Goal: Task Accomplishment & Management: Manage account settings

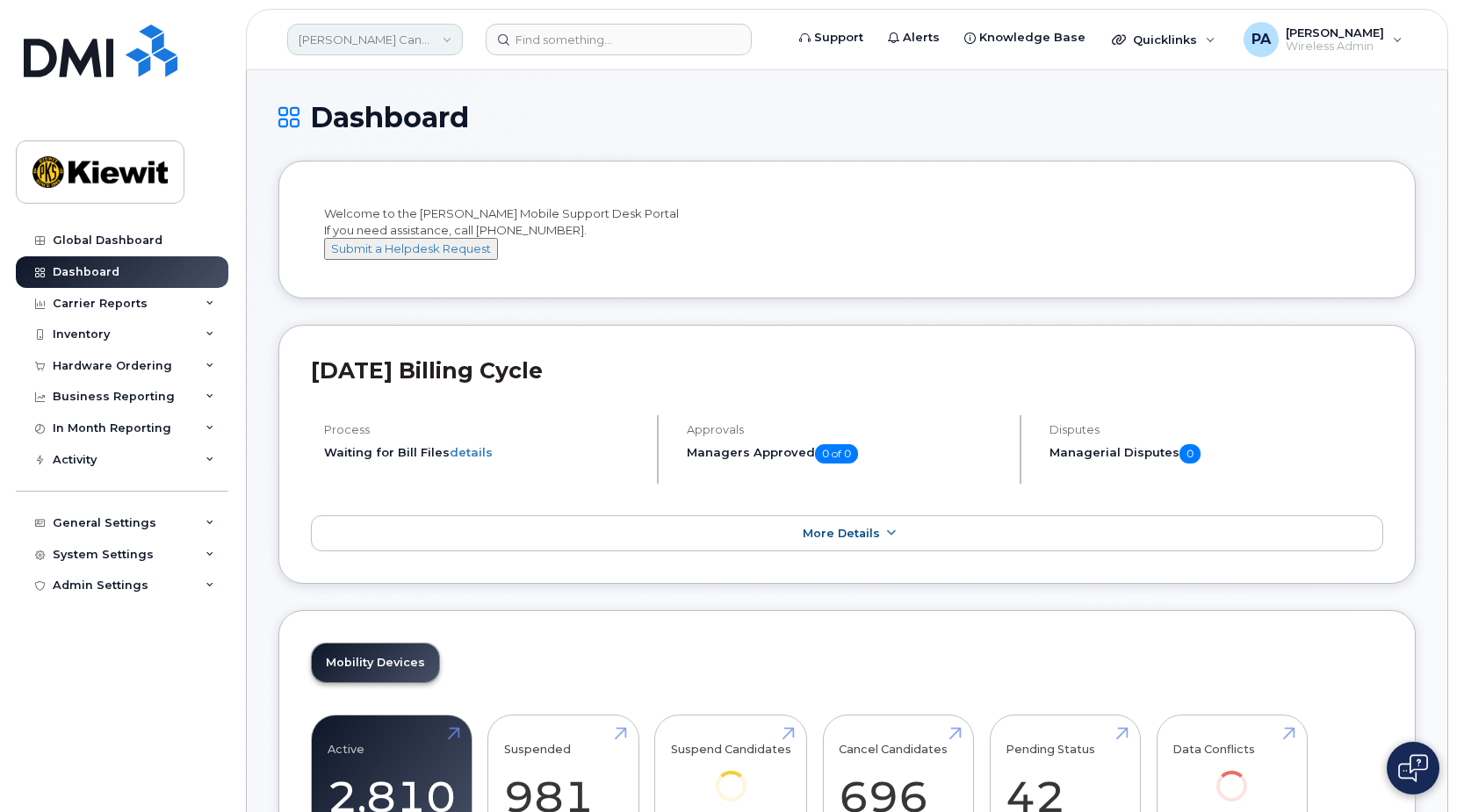
click at [400, 28] on link "Kiewit Canada Inc" at bounding box center [375, 40] width 176 height 32
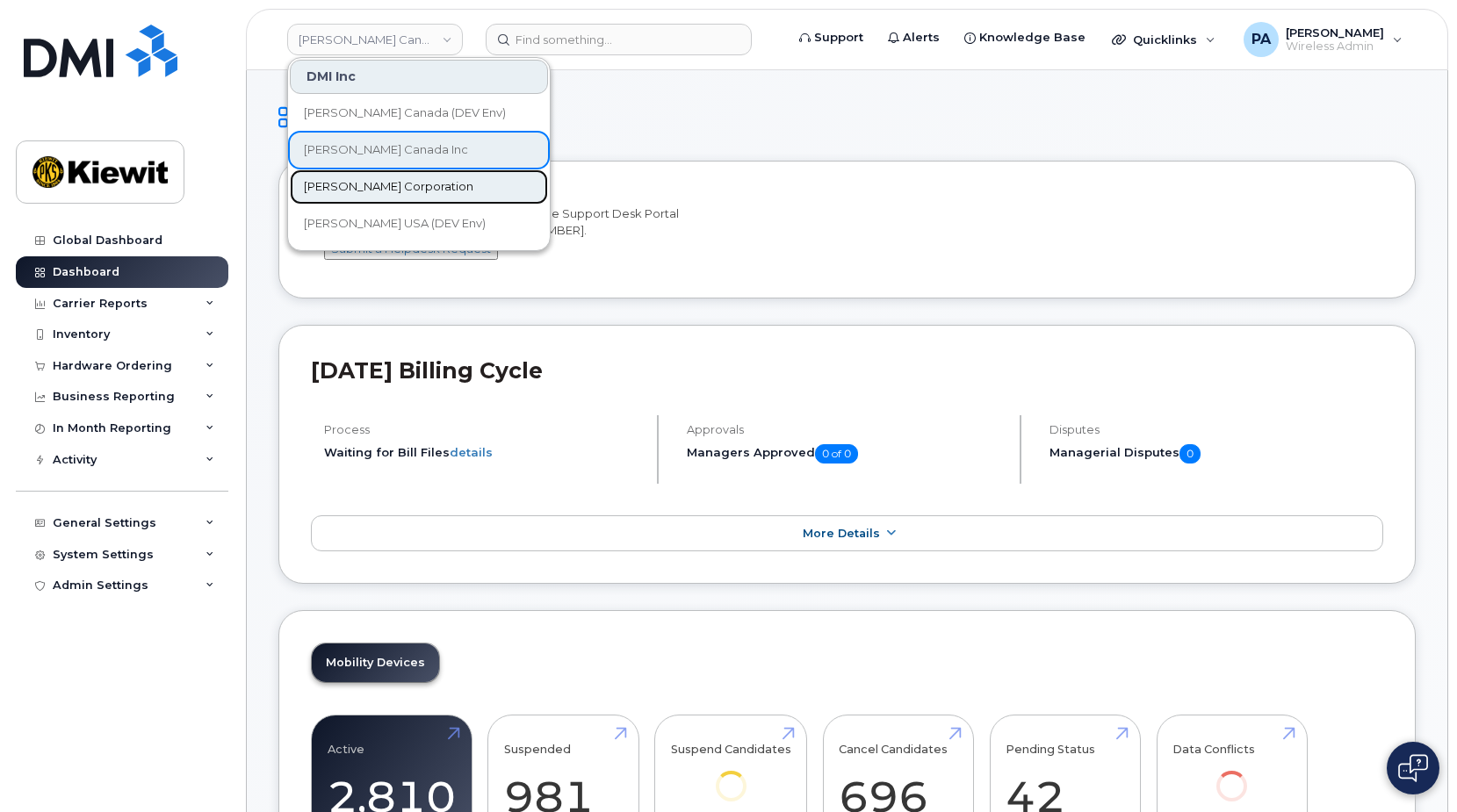
click at [356, 188] on span "[PERSON_NAME] Corporation" at bounding box center [389, 188] width 170 height 18
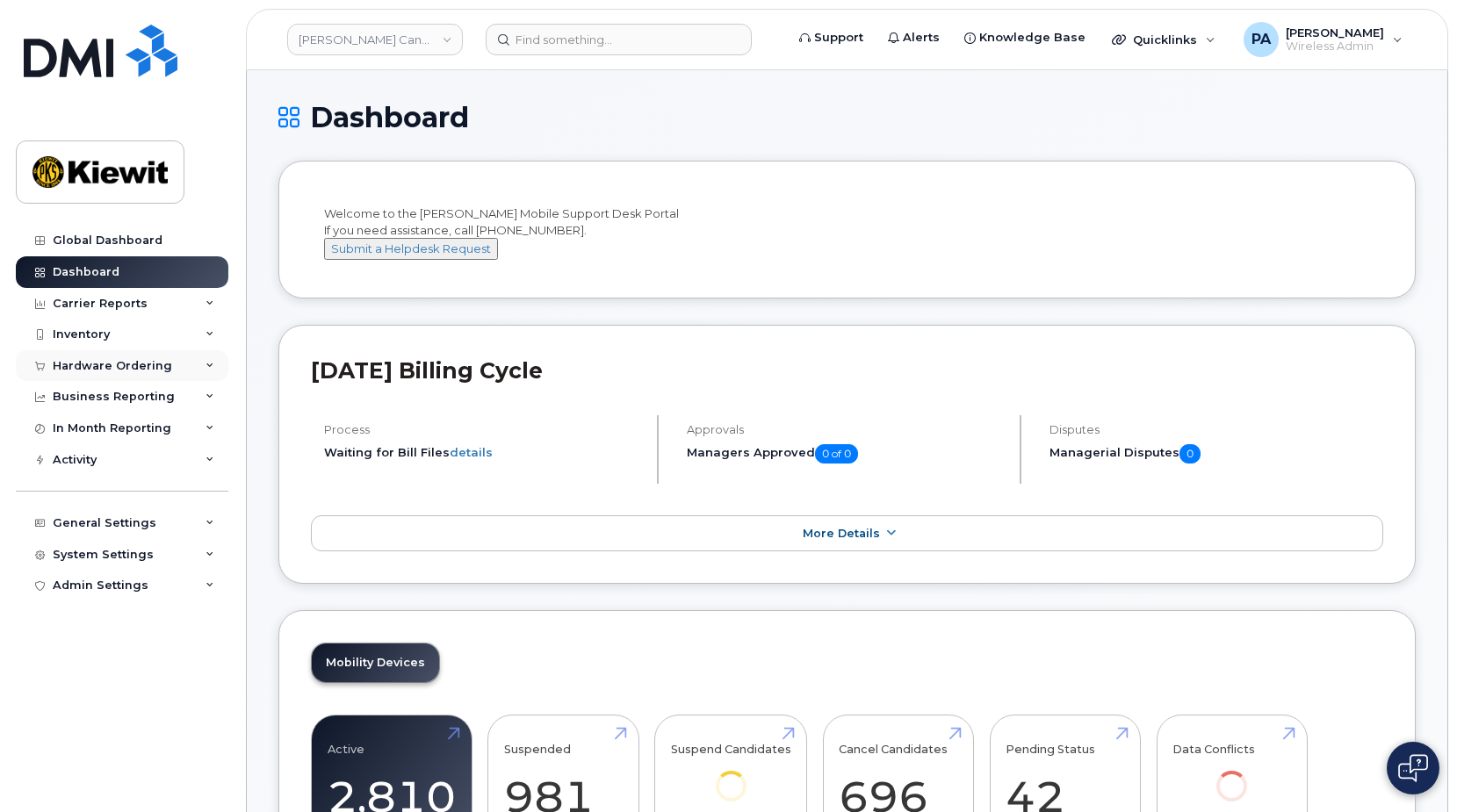
click at [135, 367] on div "Hardware Ordering" at bounding box center [113, 366] width 120 height 14
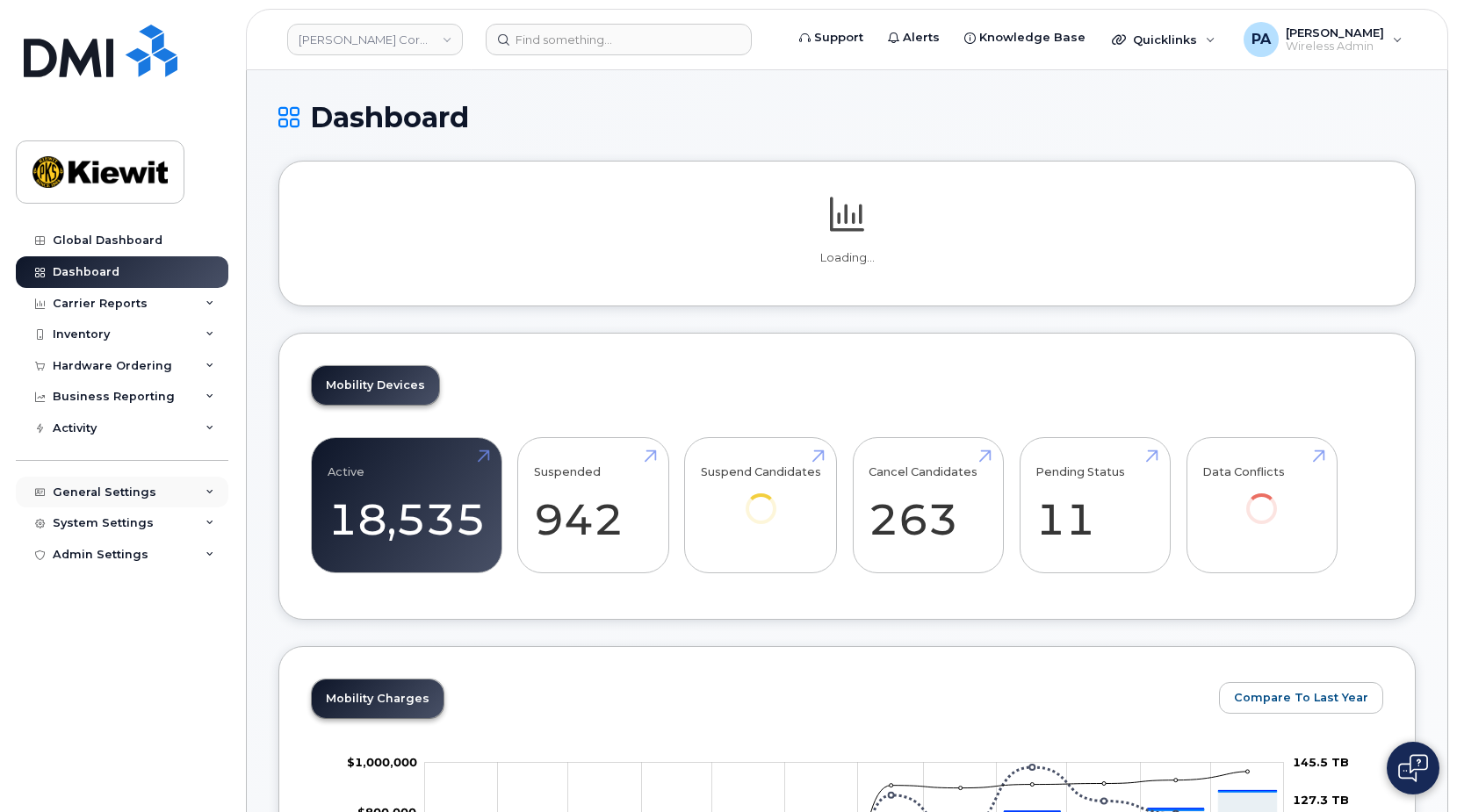
click at [79, 491] on div "General Settings" at bounding box center [105, 493] width 104 height 14
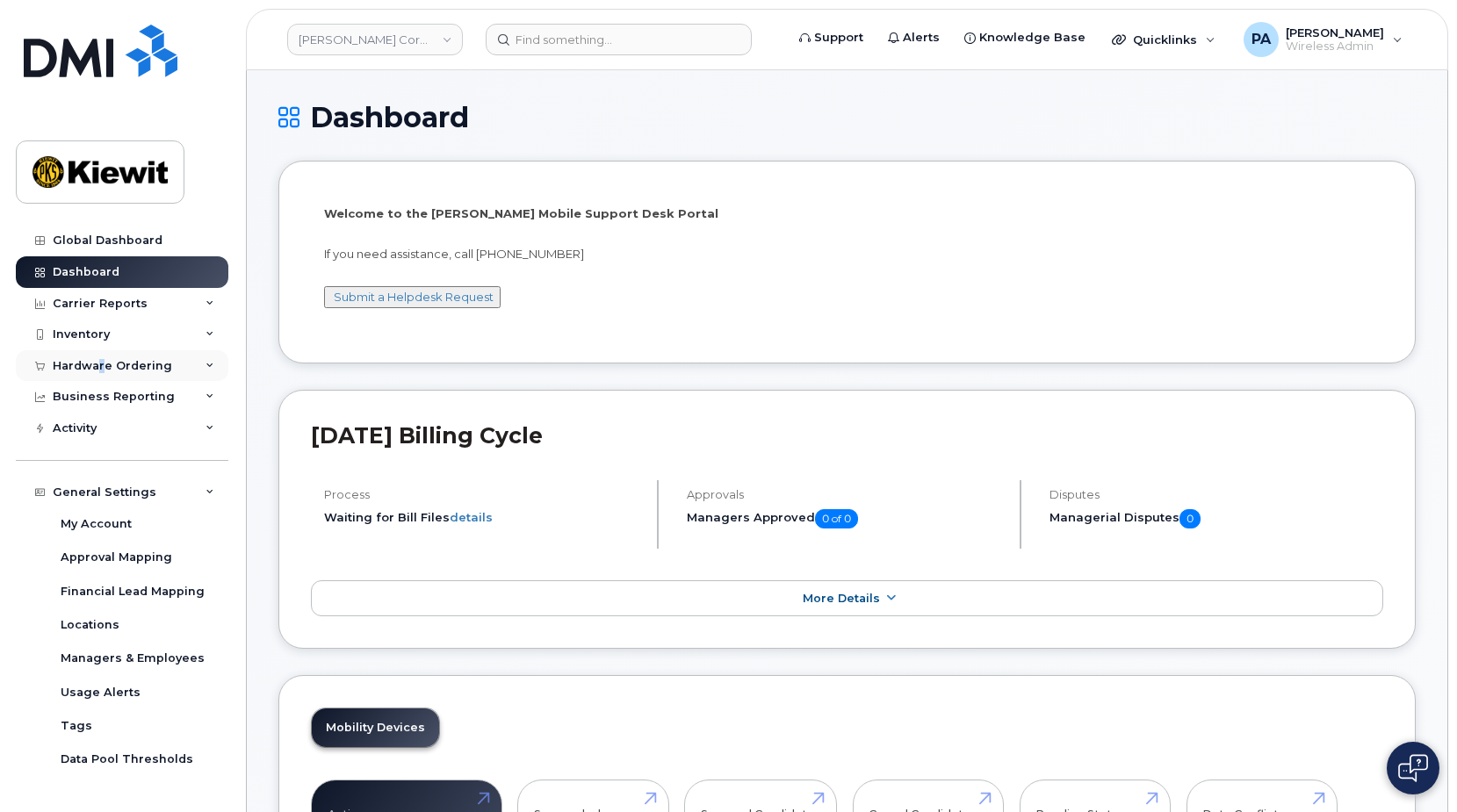
click at [102, 365] on div "Hardware Ordering" at bounding box center [113, 366] width 120 height 14
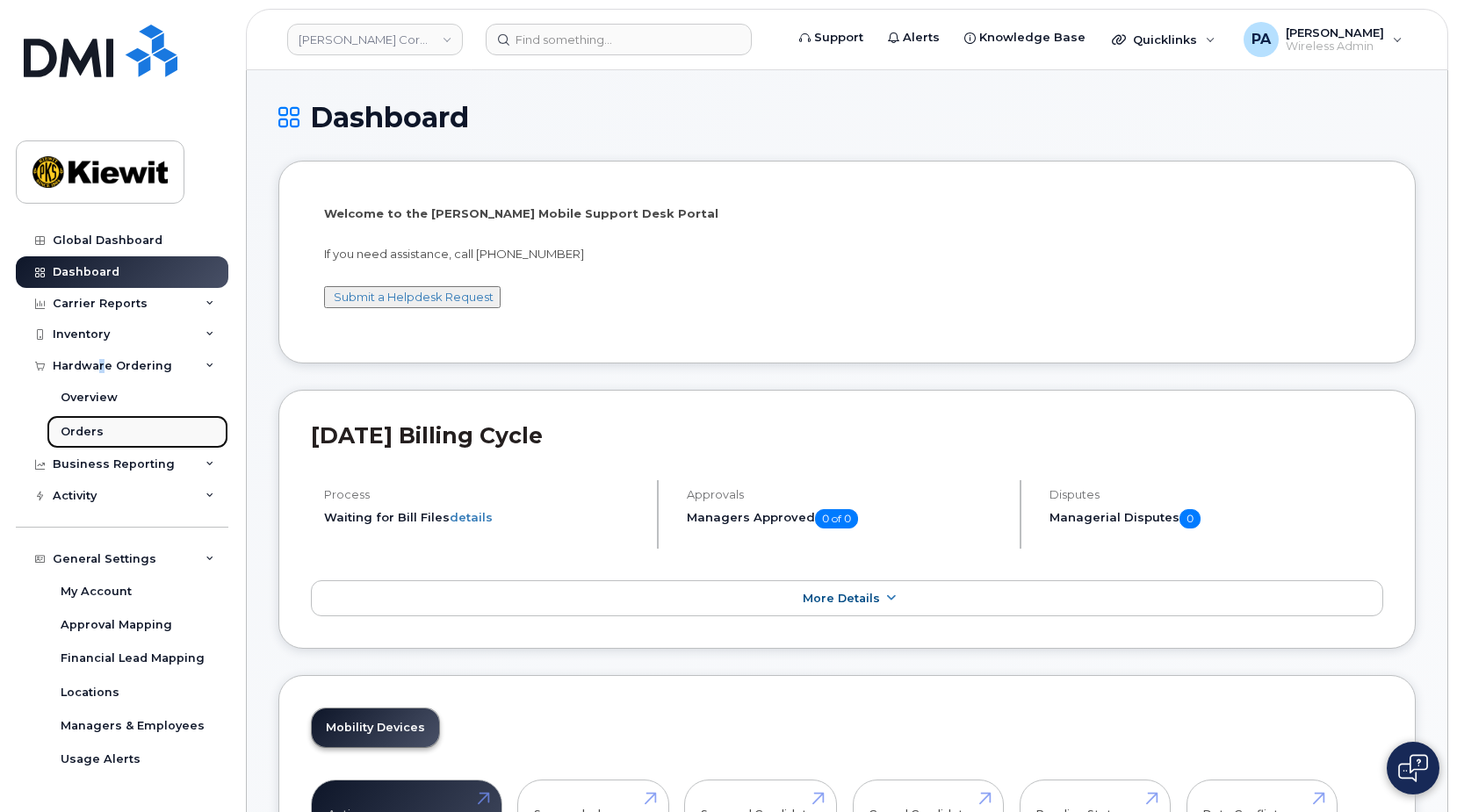
drag, startPoint x: 102, startPoint y: 365, endPoint x: 62, endPoint y: 437, distance: 82.4
click at [62, 437] on div "Orders" at bounding box center [82, 432] width 43 height 16
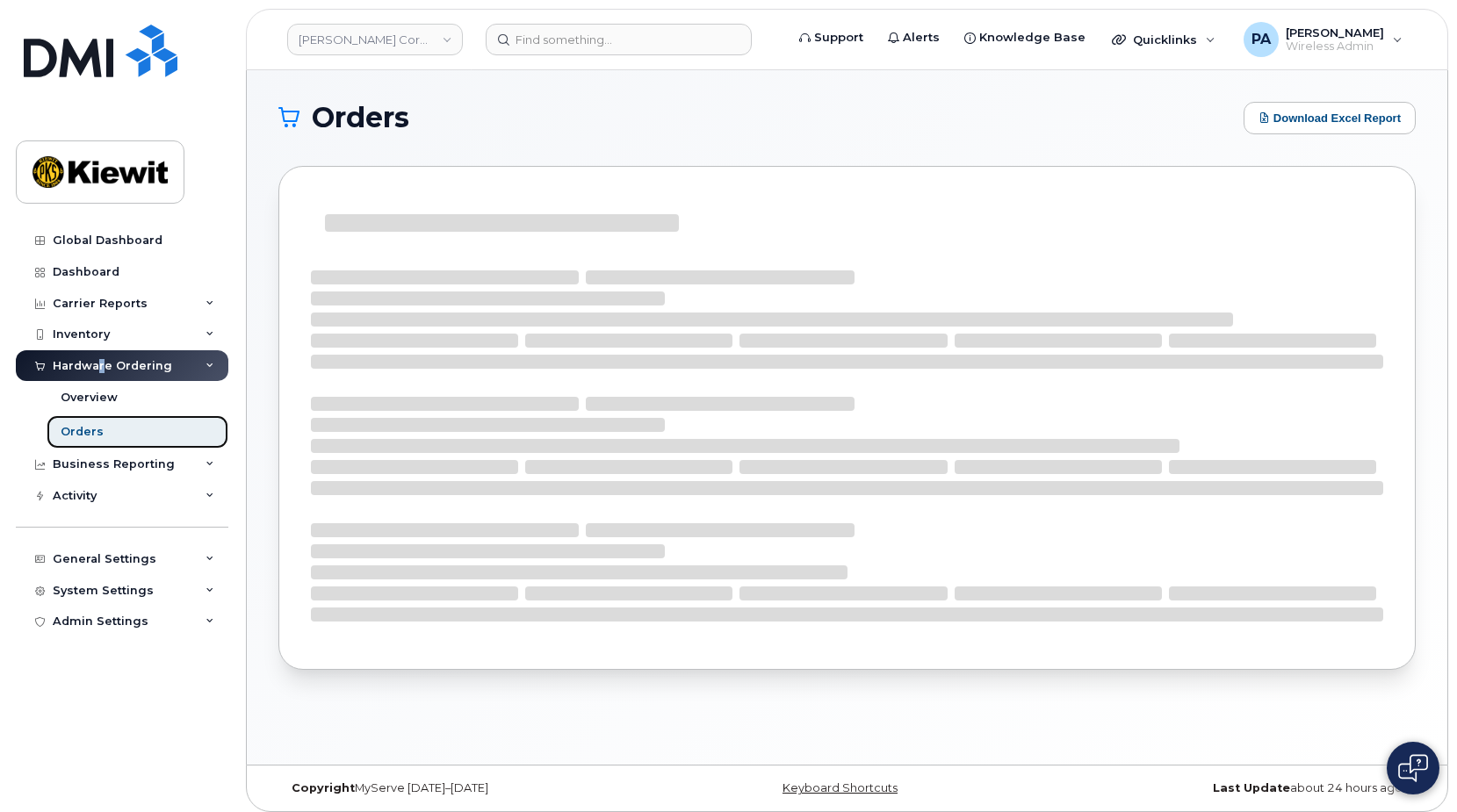
click at [87, 430] on div "Orders" at bounding box center [82, 432] width 43 height 16
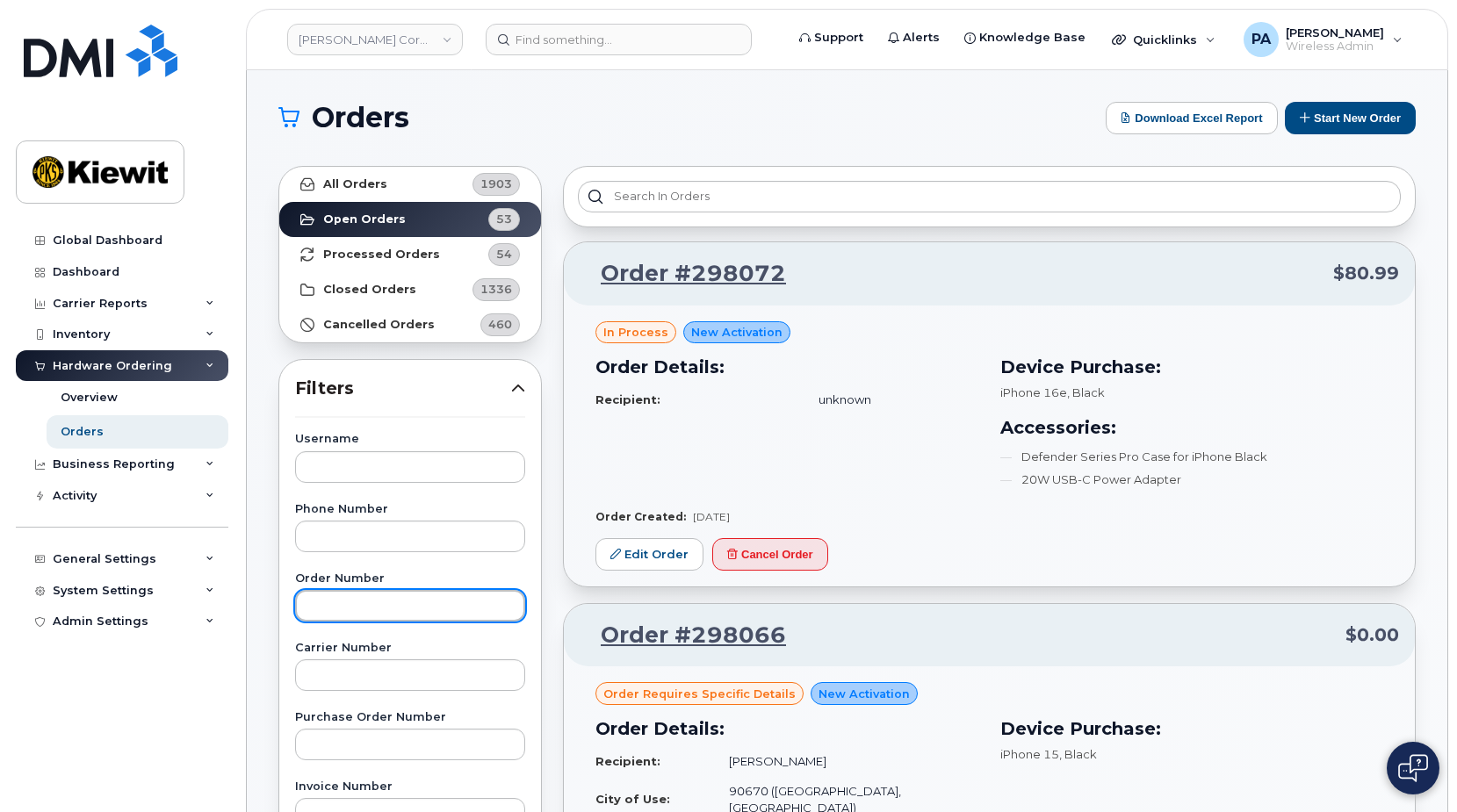
drag, startPoint x: 332, startPoint y: 602, endPoint x: 365, endPoint y: 604, distance: 33.1
click at [333, 602] on input "text" at bounding box center [410, 607] width 231 height 32
type input "298064"
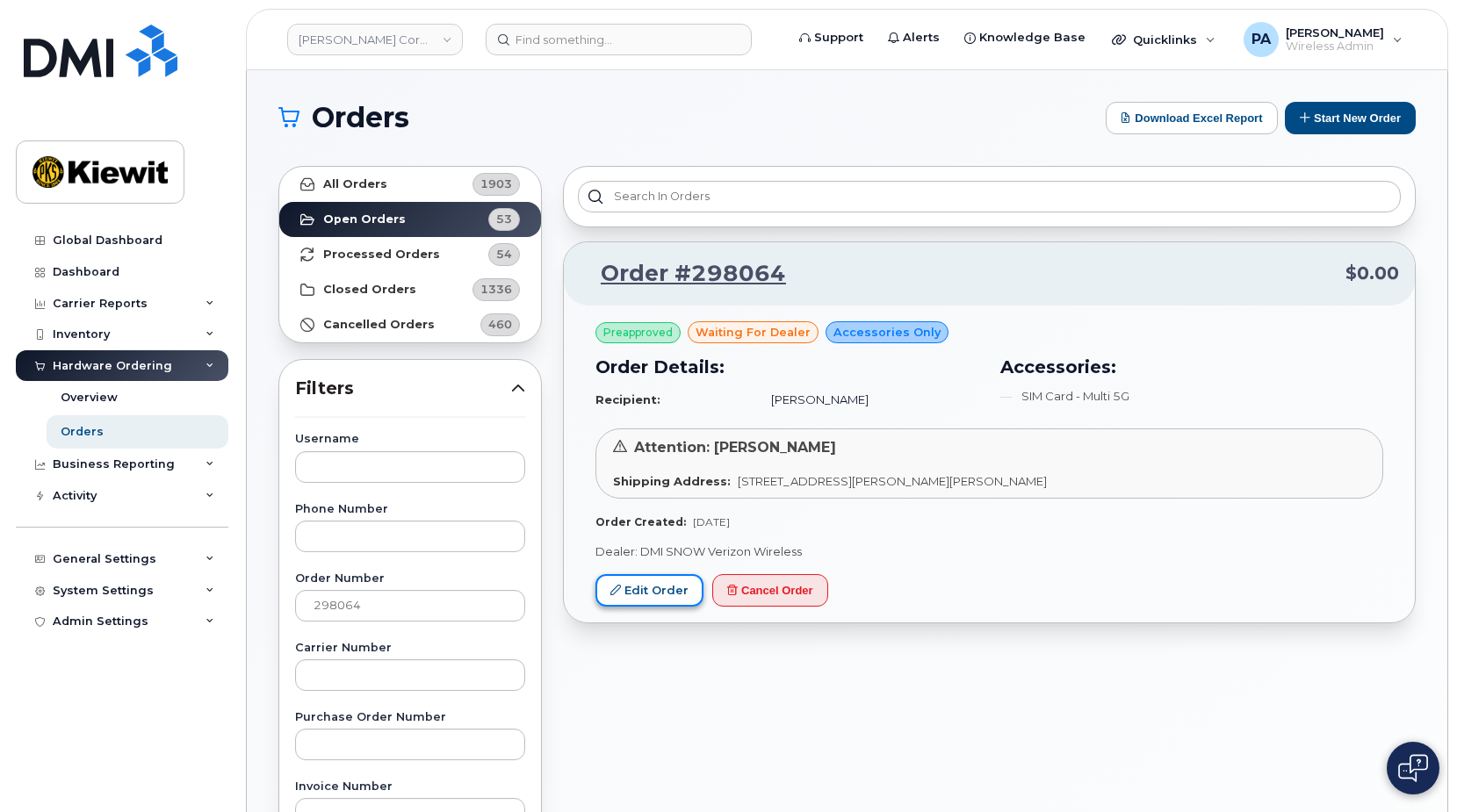
click at [634, 600] on link "Edit Order" at bounding box center [650, 591] width 108 height 33
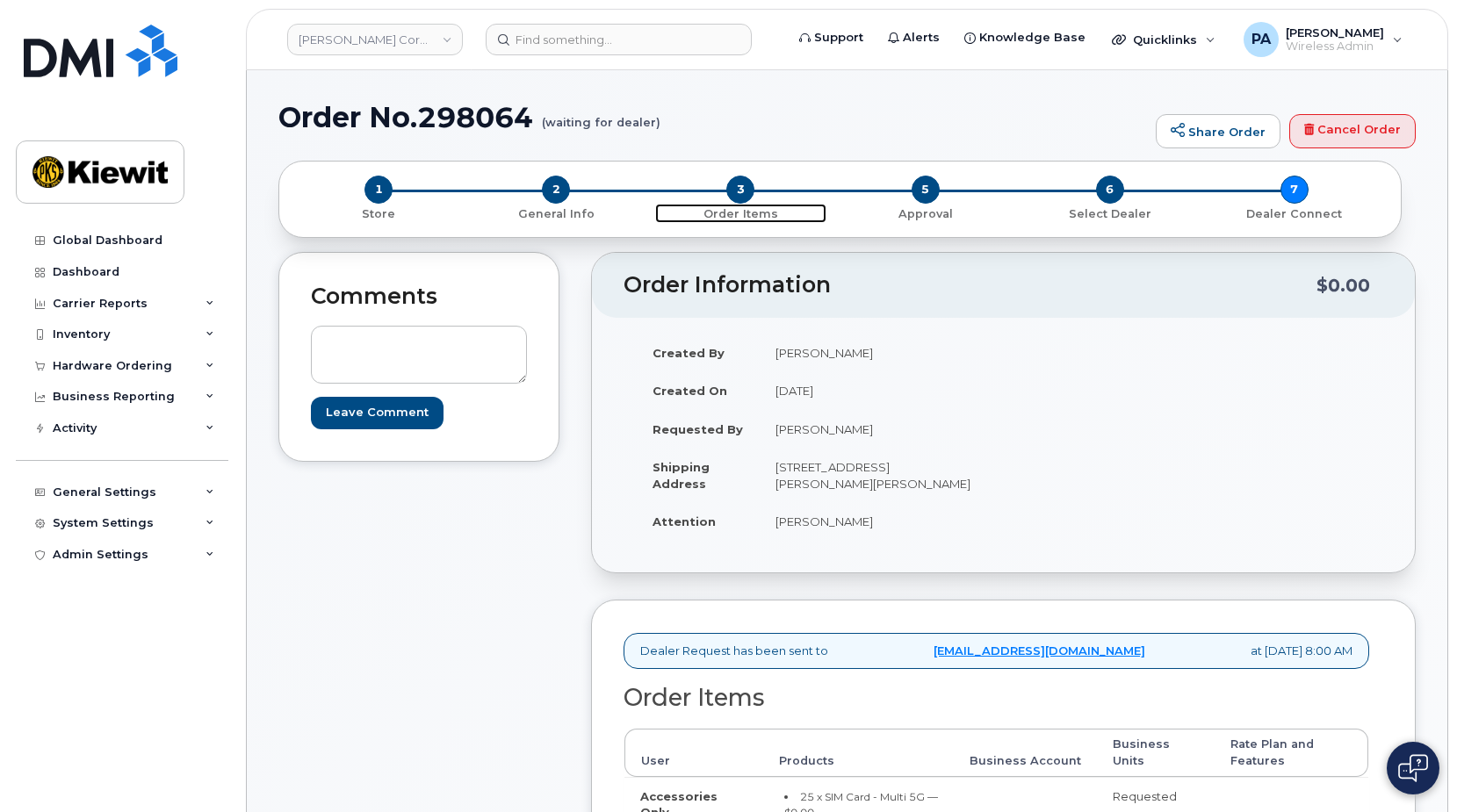
click at [731, 195] on span "3" at bounding box center [740, 190] width 28 height 28
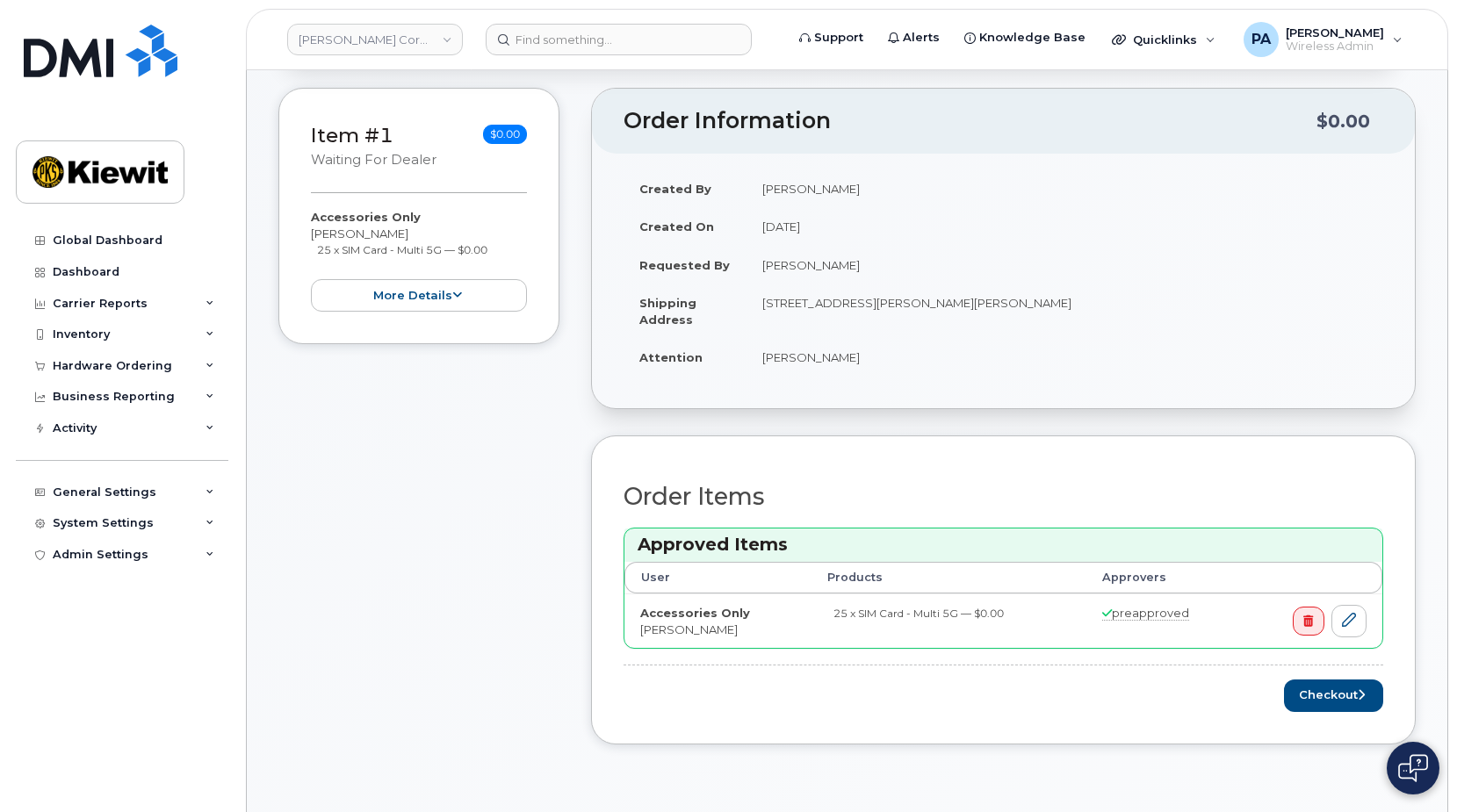
scroll to position [88, 0]
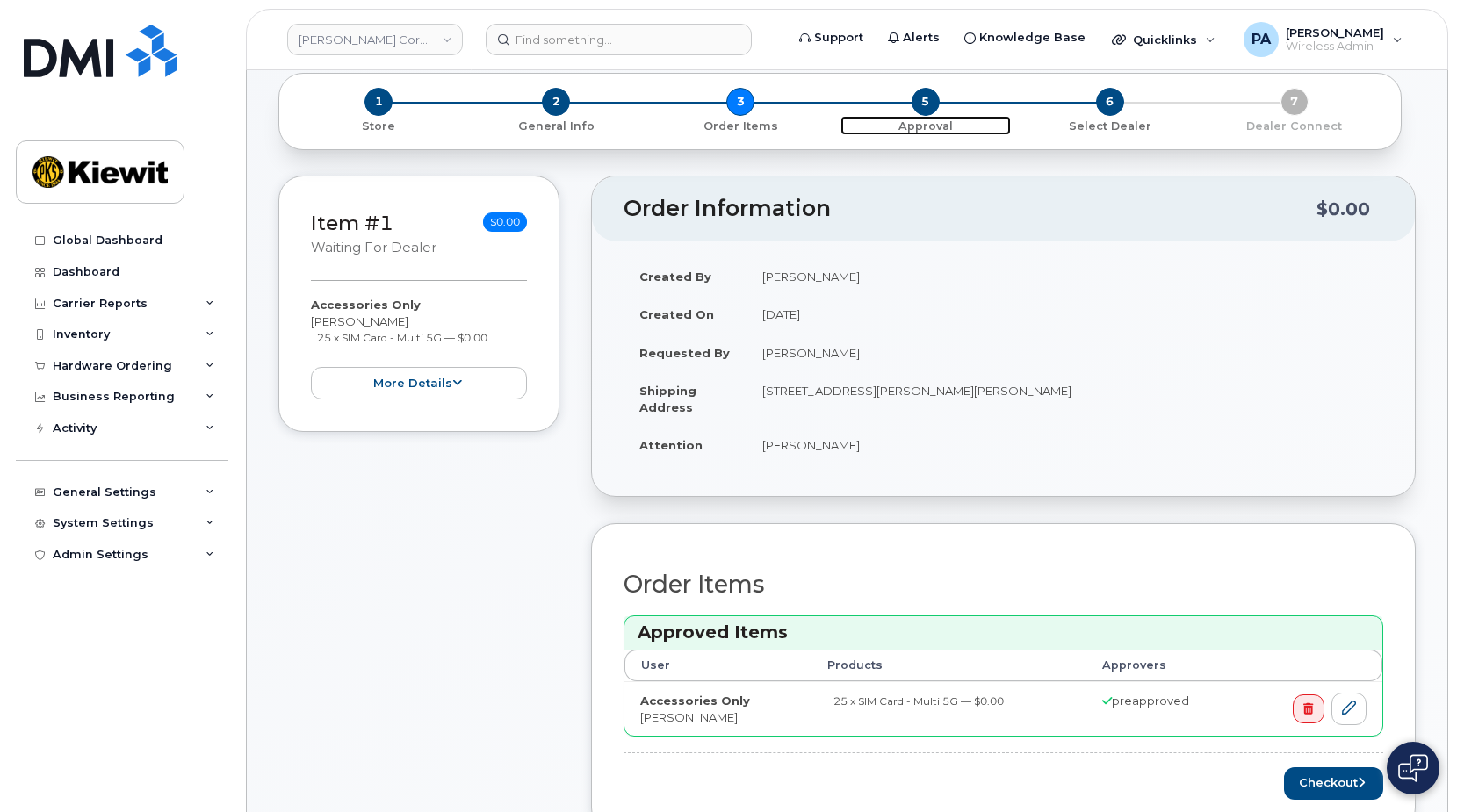
click at [922, 108] on span "5" at bounding box center [926, 102] width 28 height 28
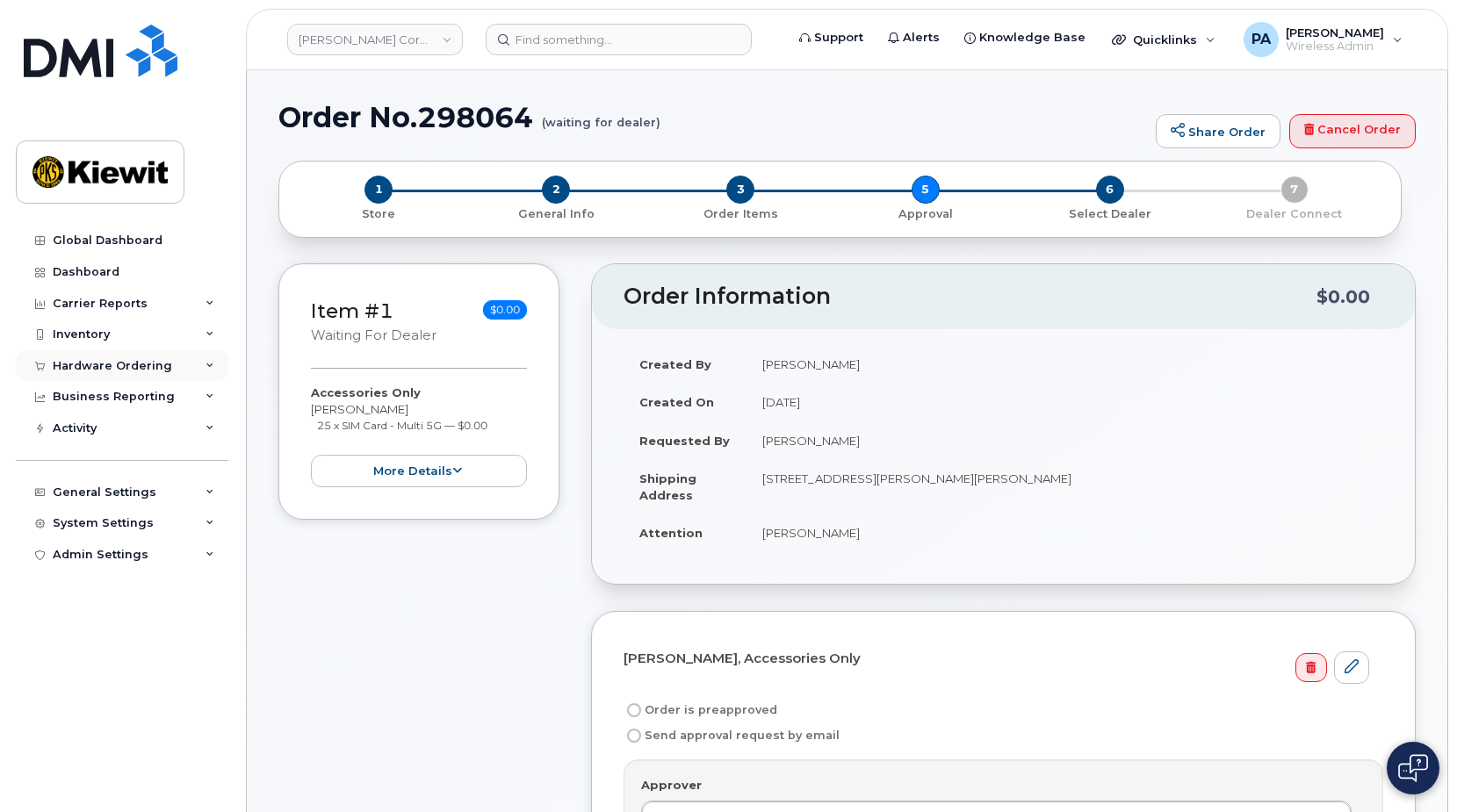
click at [111, 377] on div "Hardware Ordering" at bounding box center [122, 366] width 213 height 32
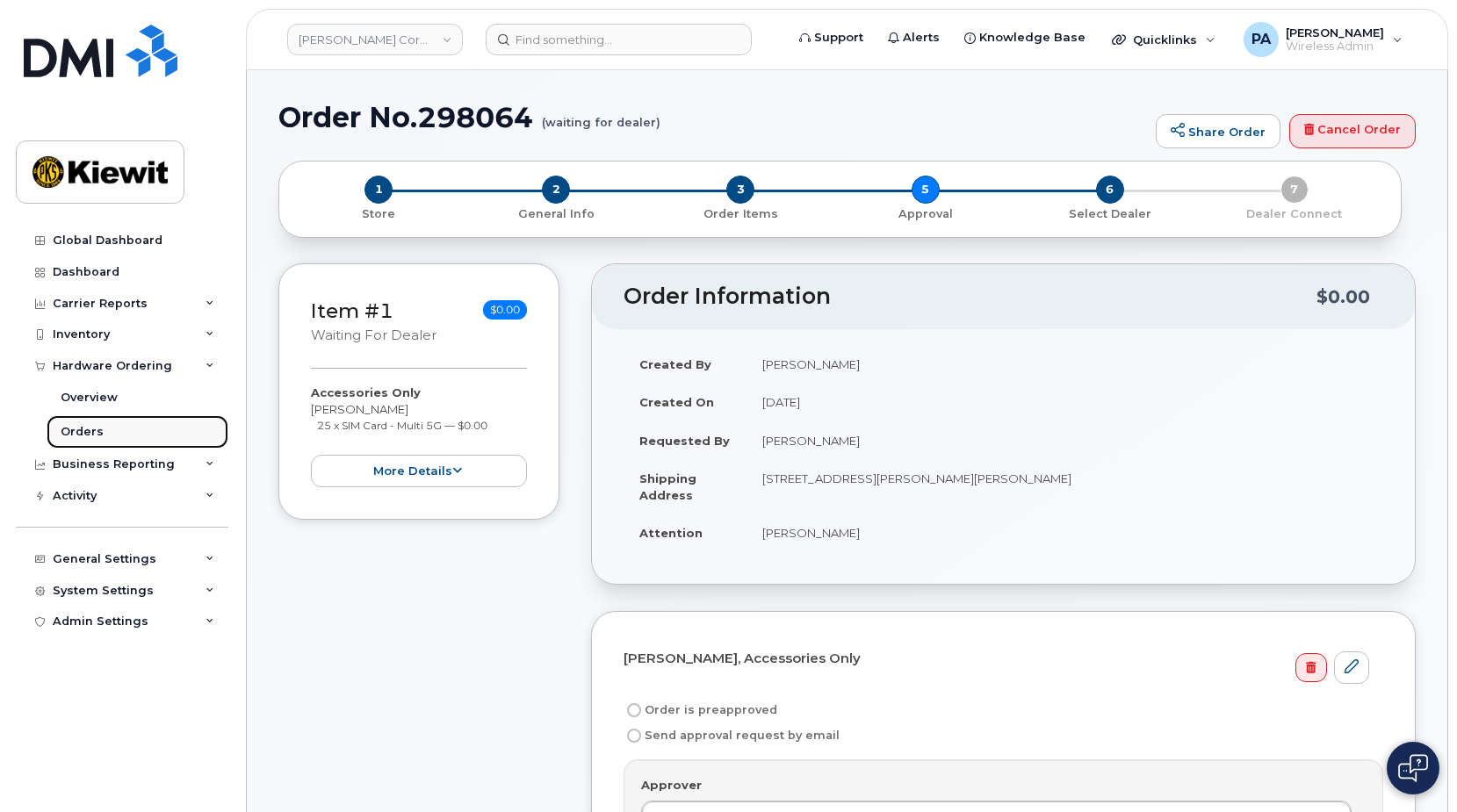
click at [67, 437] on div "Orders" at bounding box center [82, 432] width 43 height 16
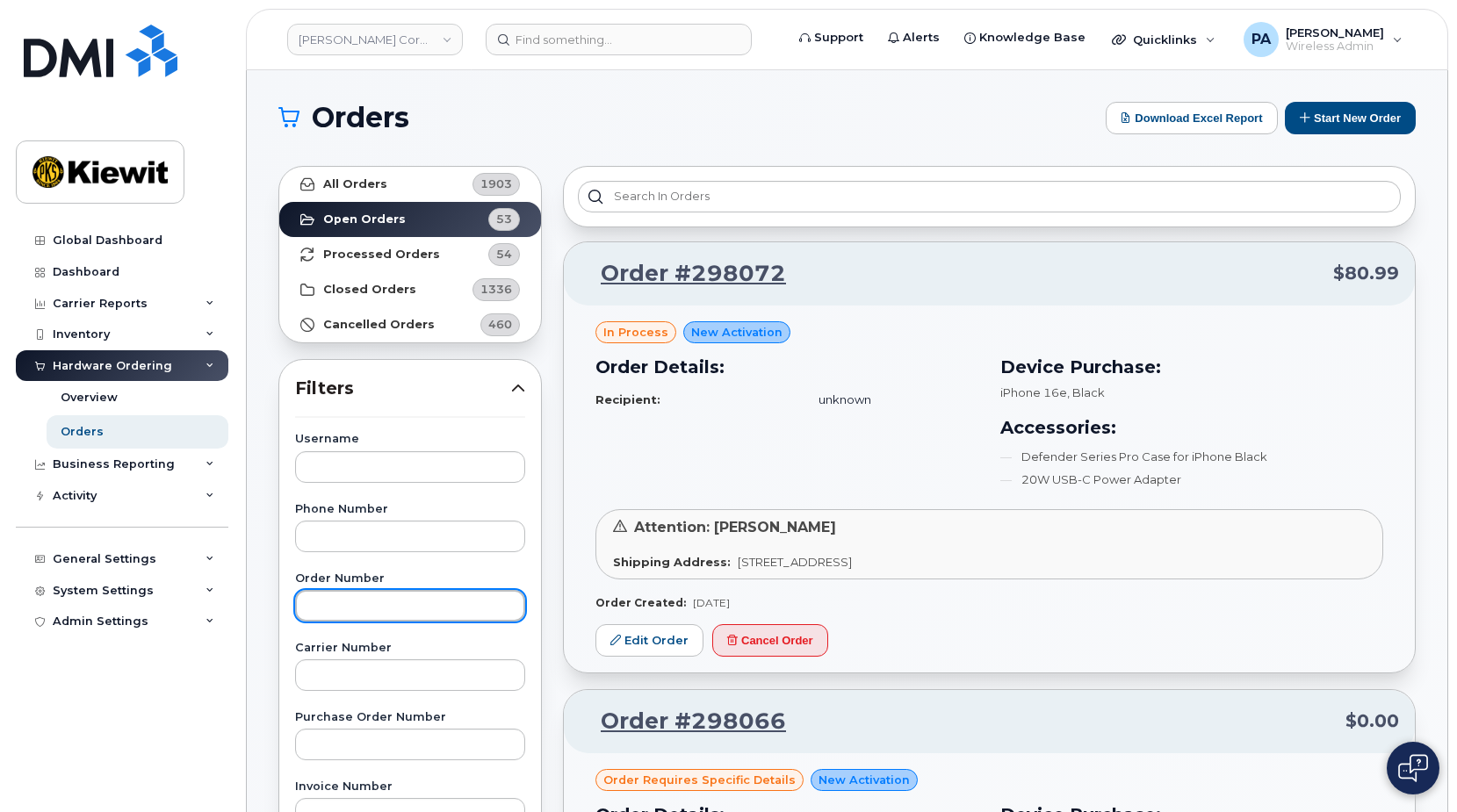
click at [385, 608] on input "text" at bounding box center [410, 607] width 231 height 32
type input "298066"
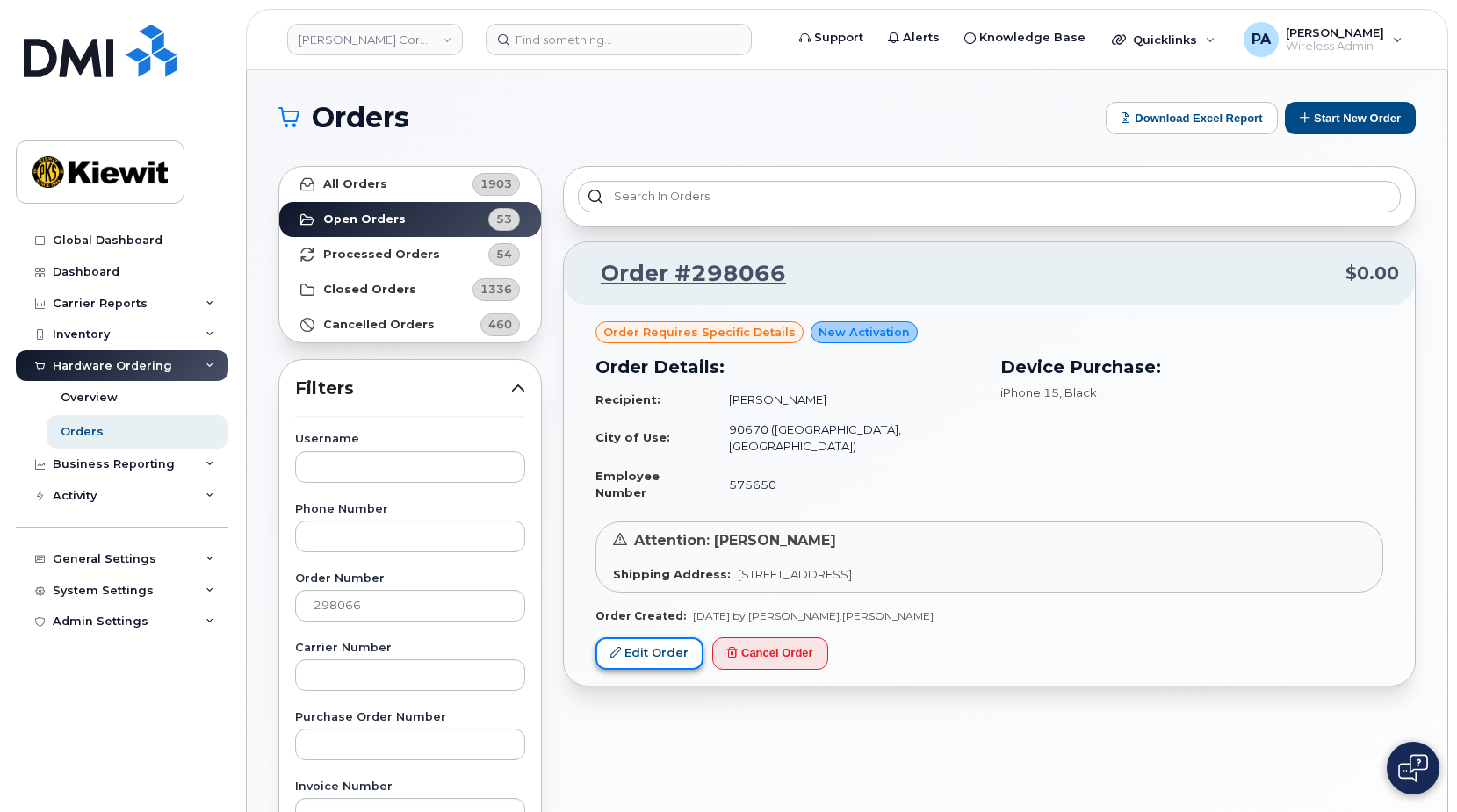
click at [634, 637] on link "Edit Order" at bounding box center [650, 653] width 108 height 33
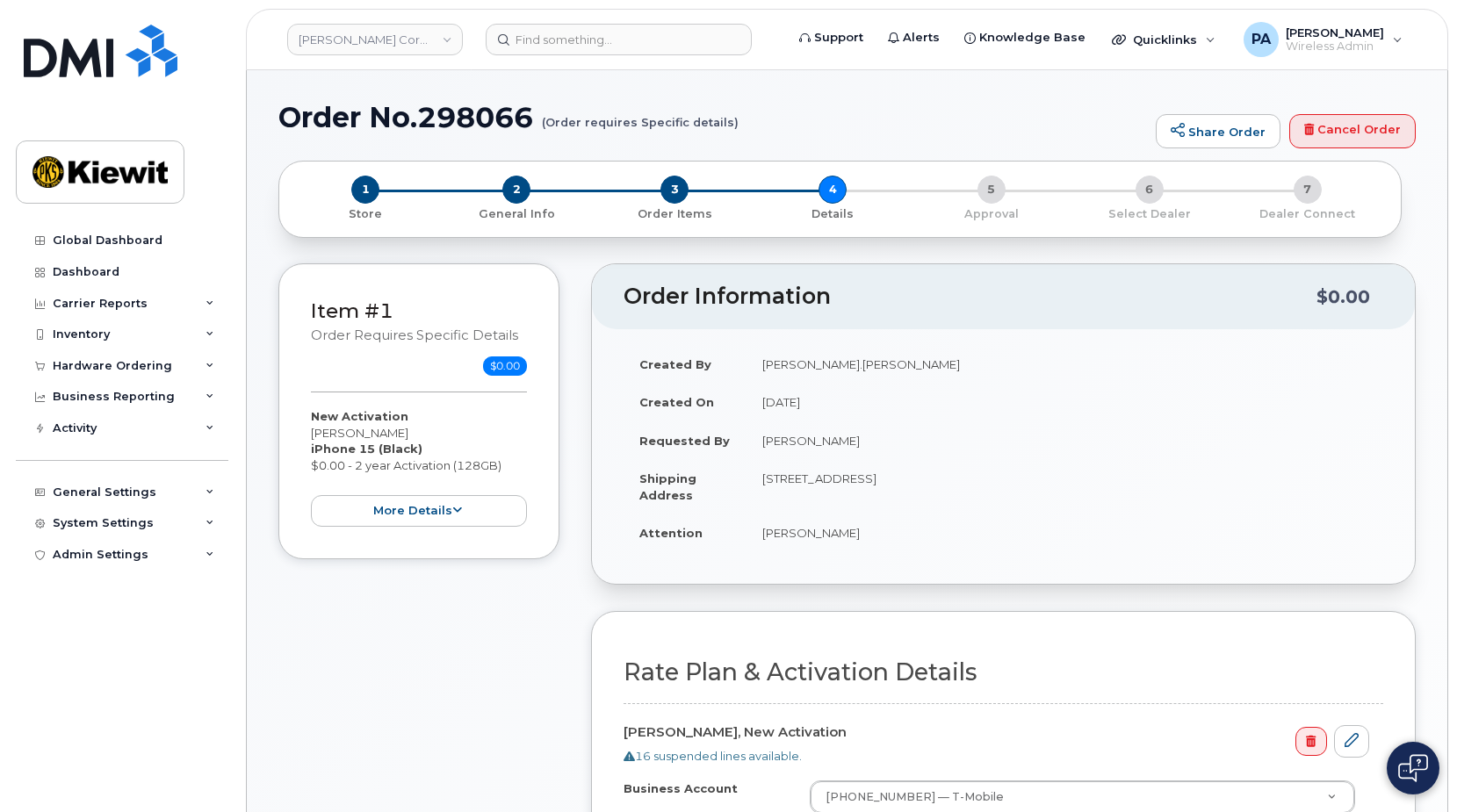
select select
drag, startPoint x: 838, startPoint y: 366, endPoint x: 737, endPoint y: 363, distance: 101.0
click at [737, 363] on tr "Created By Abdul.Fejleh" at bounding box center [1003, 364] width 759 height 39
copy tr "Abdul.Fejleh"
click at [1055, 333] on div "Created By Abdul.Fejleh Created On August 13, 2025 Requested By Abdul Fejleh Sh…" at bounding box center [1003, 456] width 823 height 254
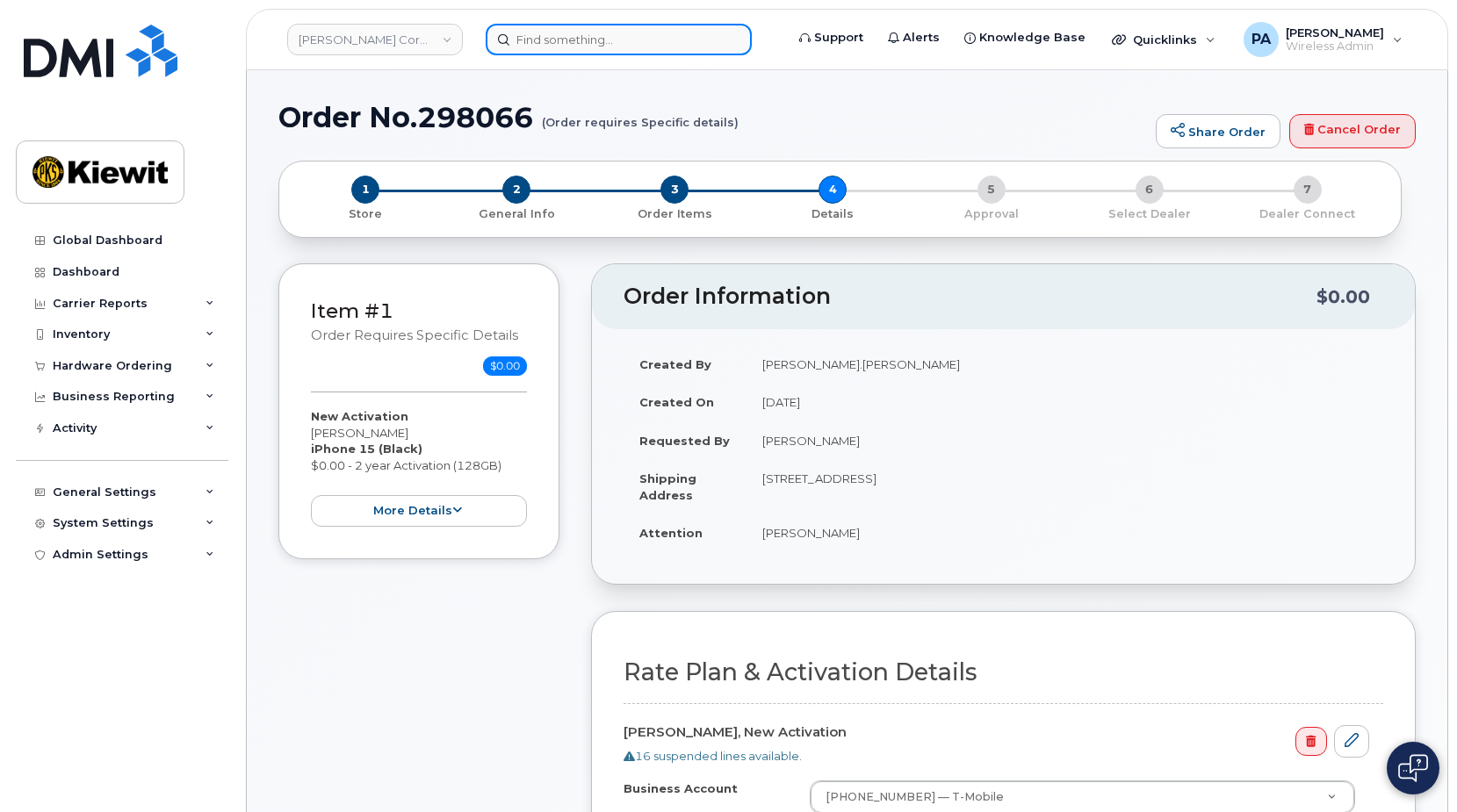
click at [584, 40] on input at bounding box center [619, 40] width 266 height 32
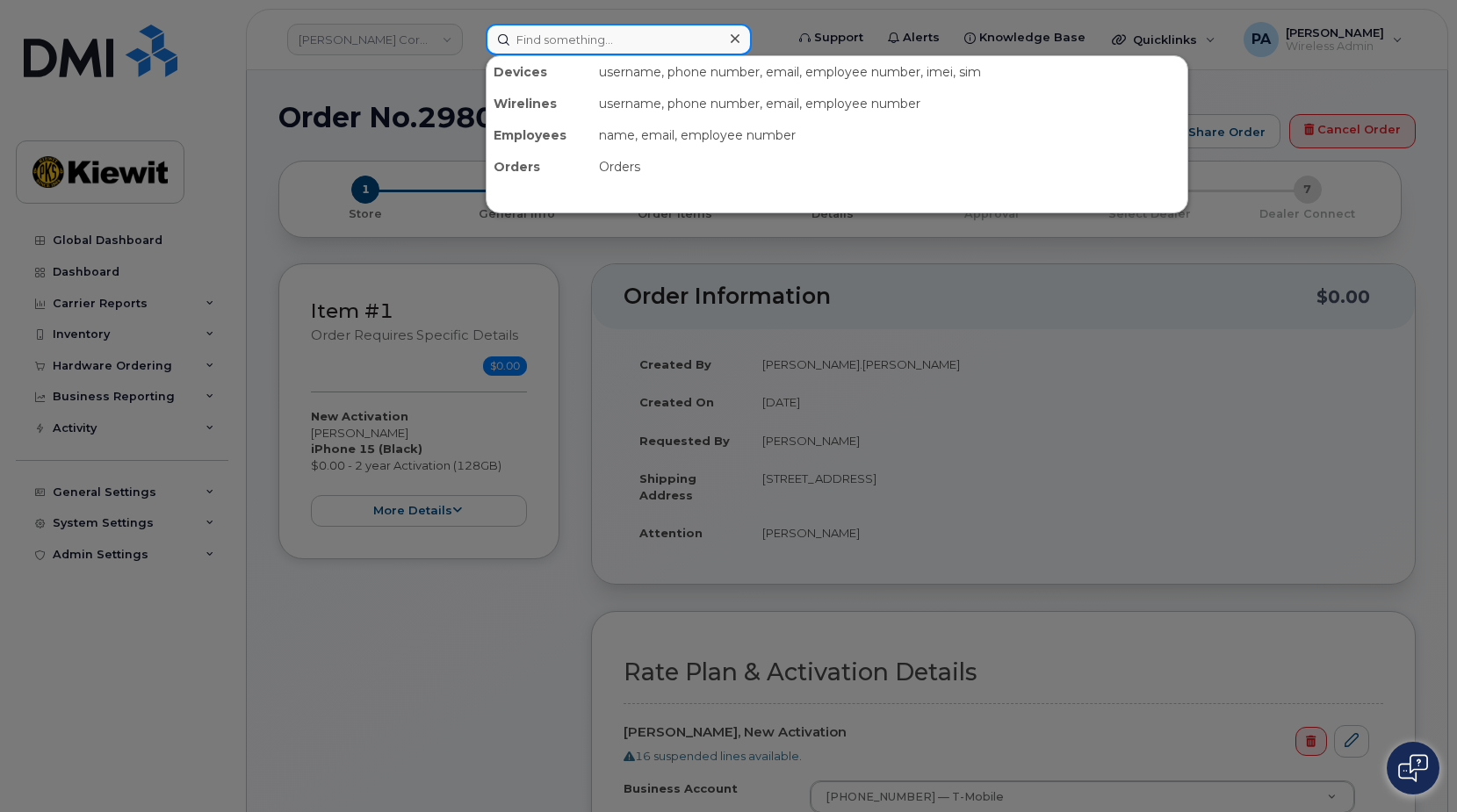
paste input "Abdul.Fejleh"
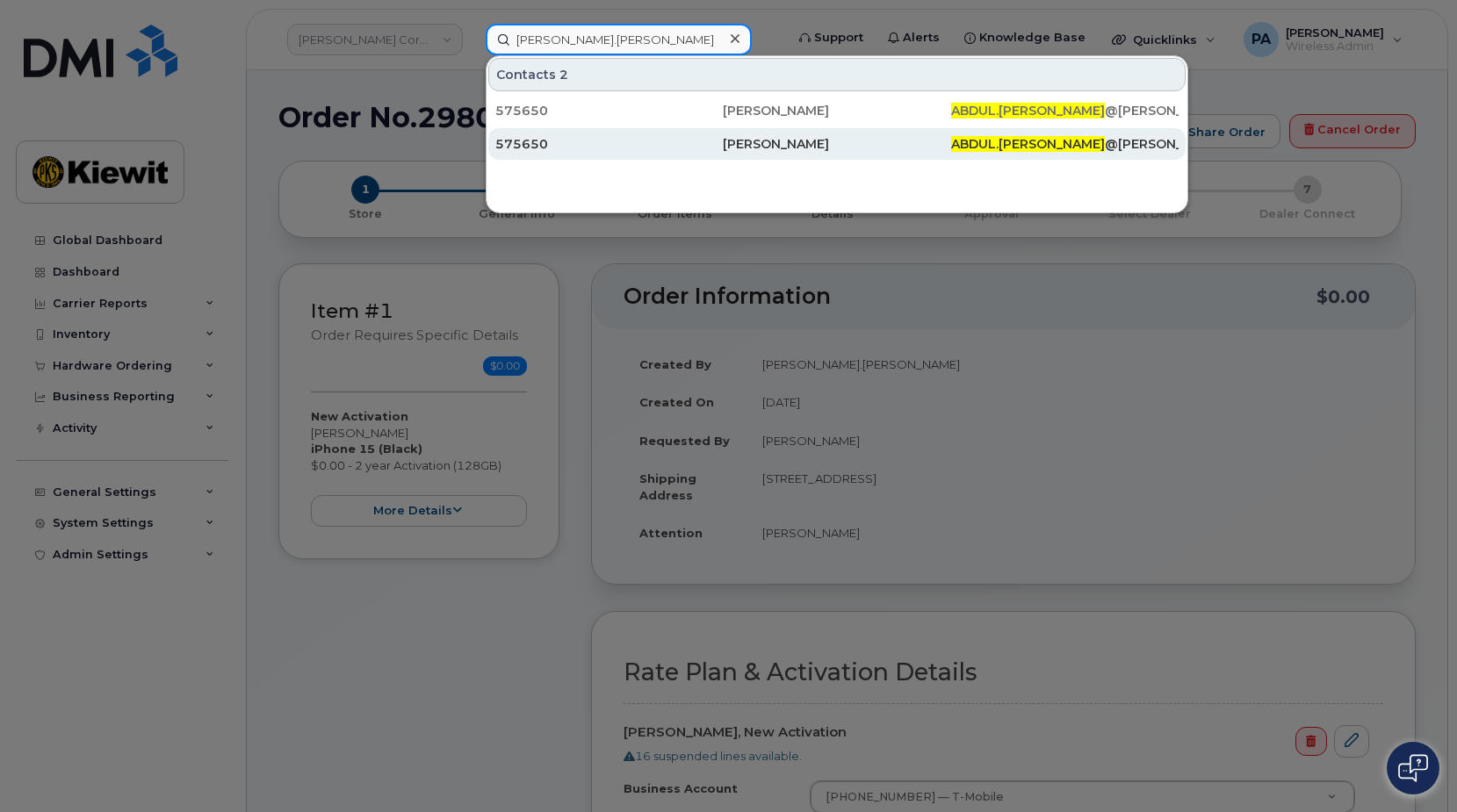
type input "Abdul.Fejleh"
click at [532, 149] on div "575650" at bounding box center [609, 145] width 228 height 18
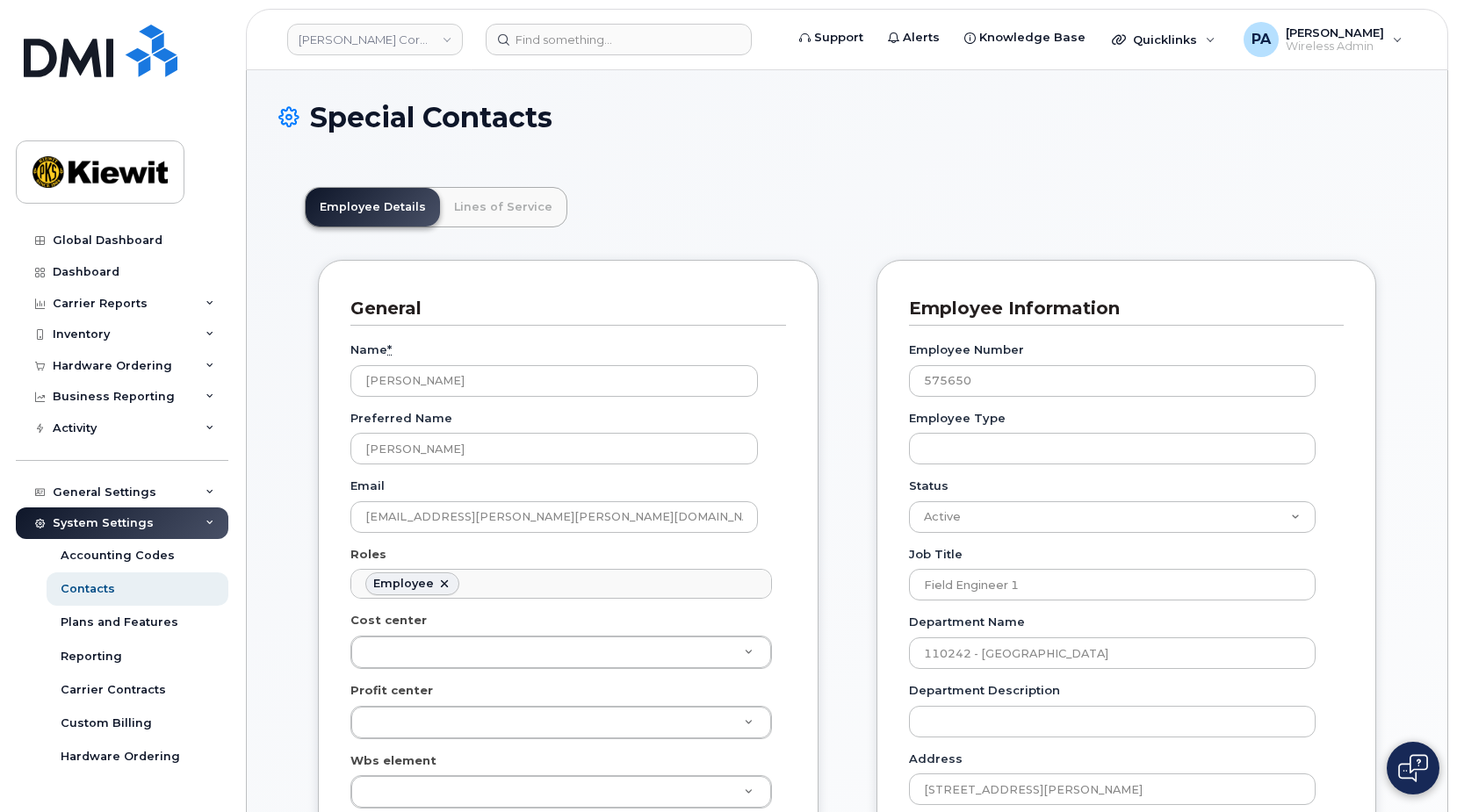
scroll to position [52, 0]
